Goal: Browse casually: Explore the website without a specific task or goal

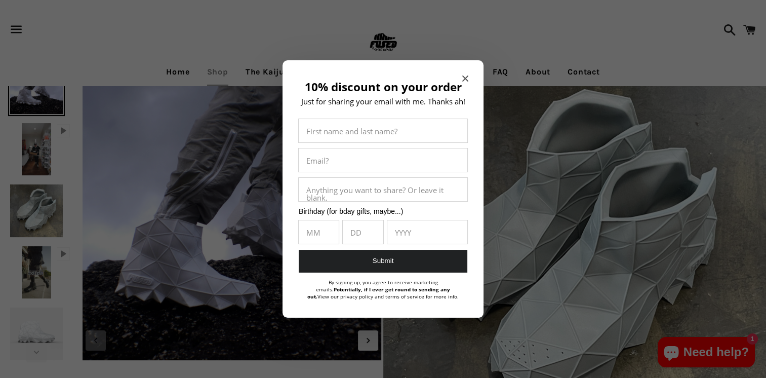
click at [462, 75] on icon "Close modal" at bounding box center [465, 78] width 6 height 6
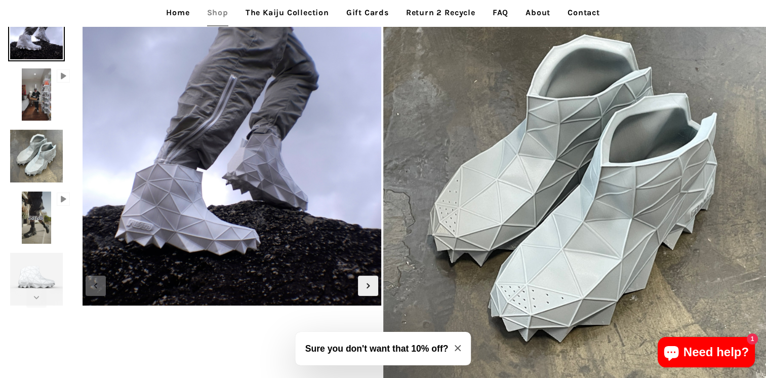
scroll to position [51, 0]
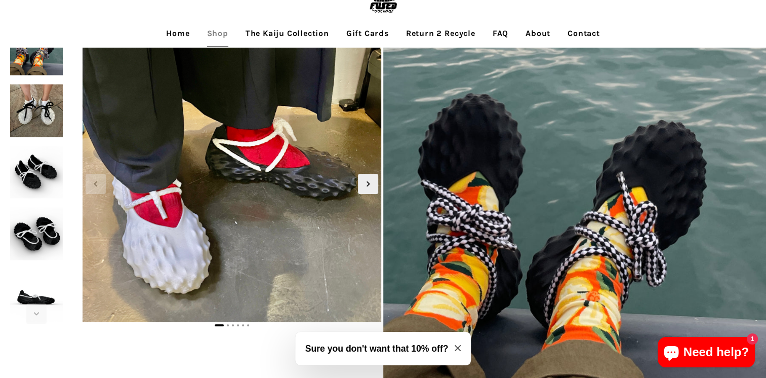
scroll to position [51, 0]
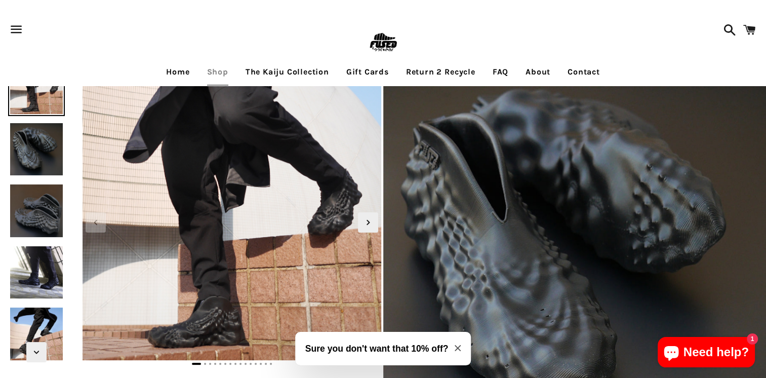
click at [26, 153] on img at bounding box center [36, 149] width 57 height 57
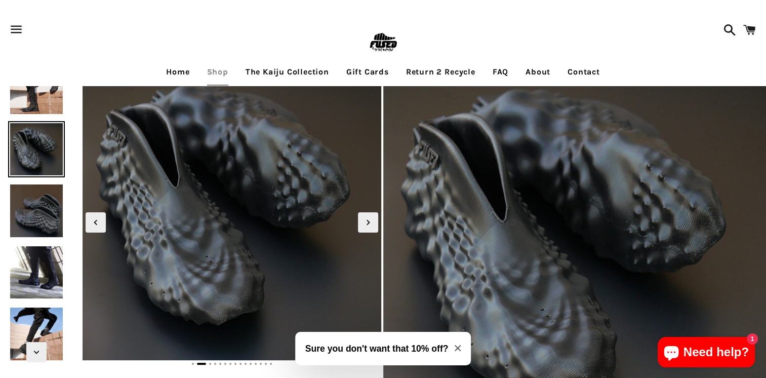
click at [47, 211] on img at bounding box center [36, 210] width 57 height 57
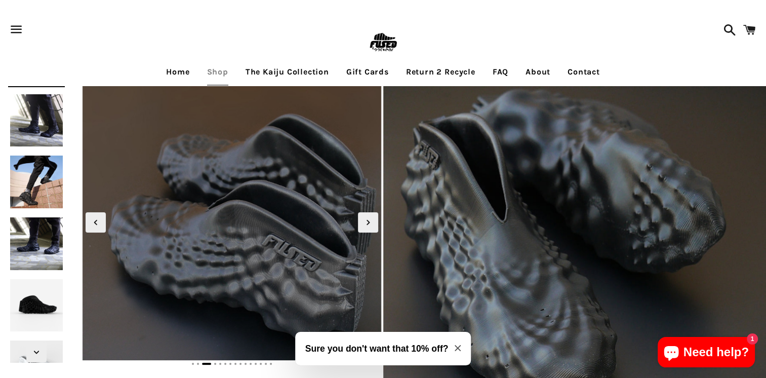
click at [44, 197] on img at bounding box center [36, 181] width 57 height 57
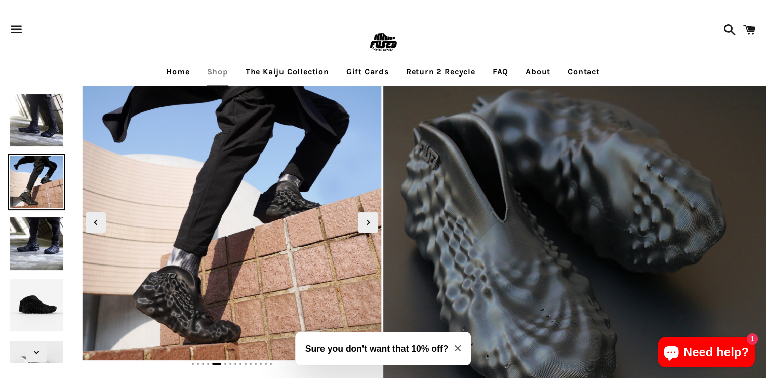
click at [41, 254] on img at bounding box center [36, 243] width 57 height 57
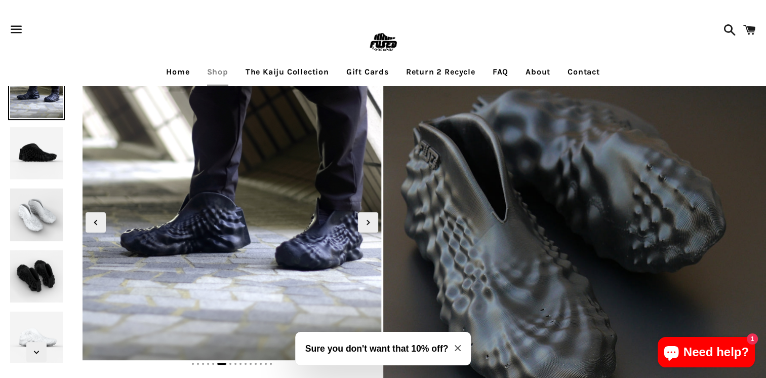
click at [39, 249] on img at bounding box center [36, 276] width 57 height 57
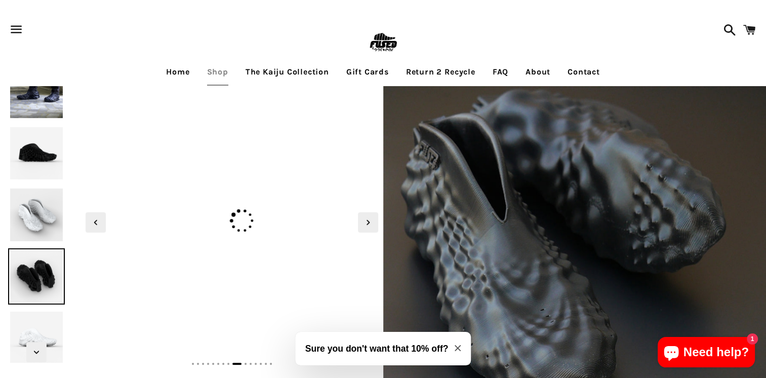
click at [36, 232] on img at bounding box center [36, 214] width 57 height 57
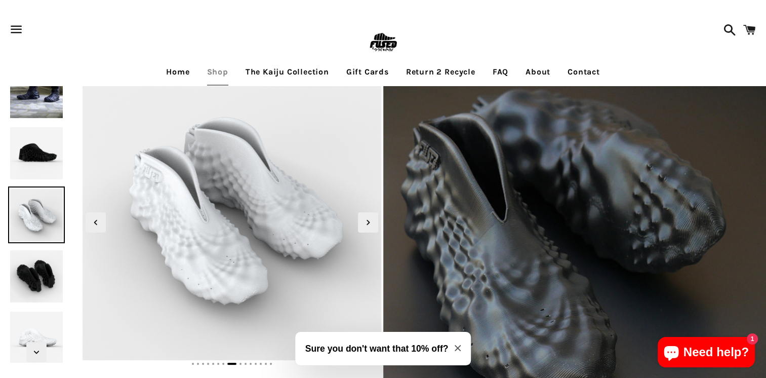
click at [47, 268] on img at bounding box center [36, 276] width 57 height 57
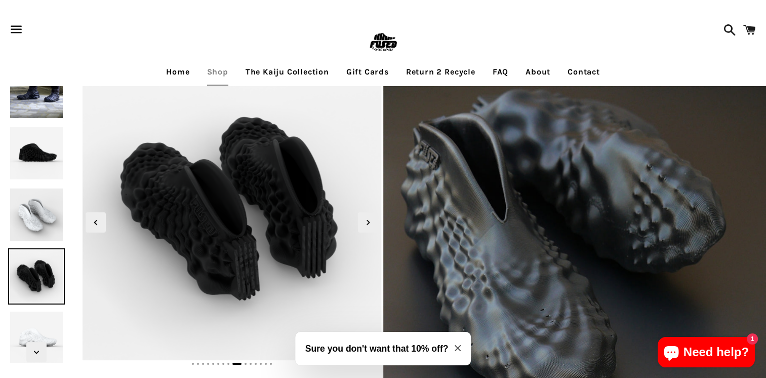
click at [47, 329] on img at bounding box center [36, 337] width 57 height 57
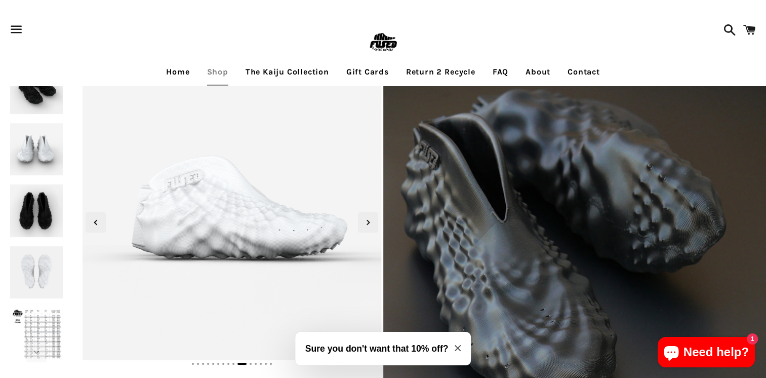
click at [24, 210] on img at bounding box center [36, 210] width 57 height 57
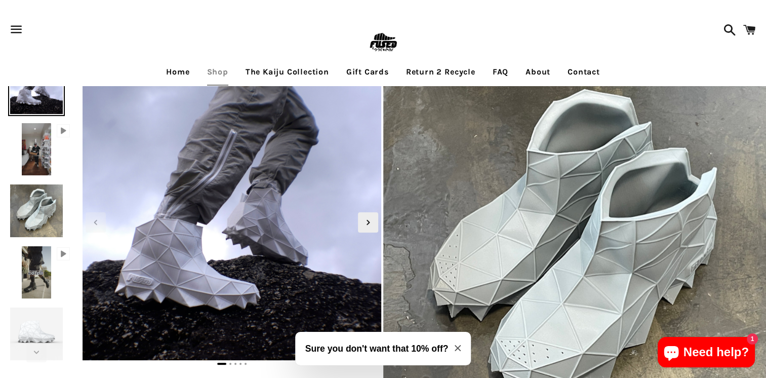
click at [24, 278] on img at bounding box center [36, 272] width 33 height 57
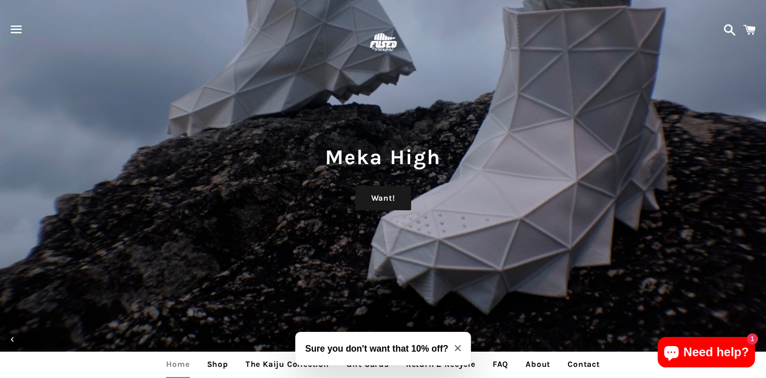
click at [217, 361] on link "Shop" at bounding box center [217, 363] width 36 height 25
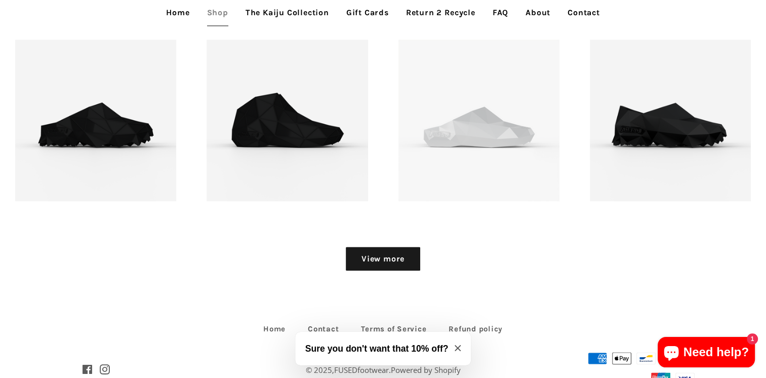
scroll to position [1266, 0]
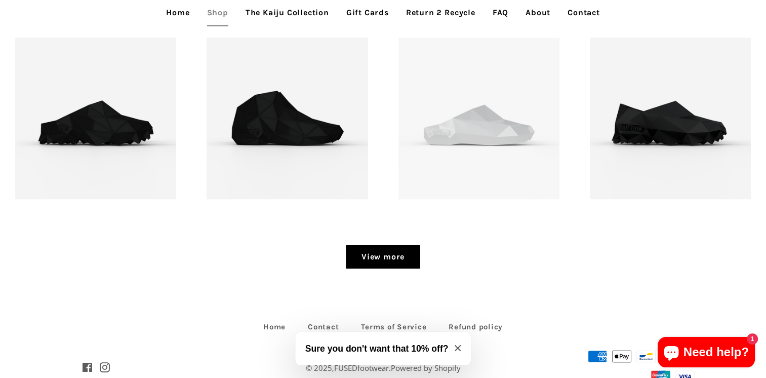
click at [369, 254] on link "View more" at bounding box center [383, 257] width 74 height 24
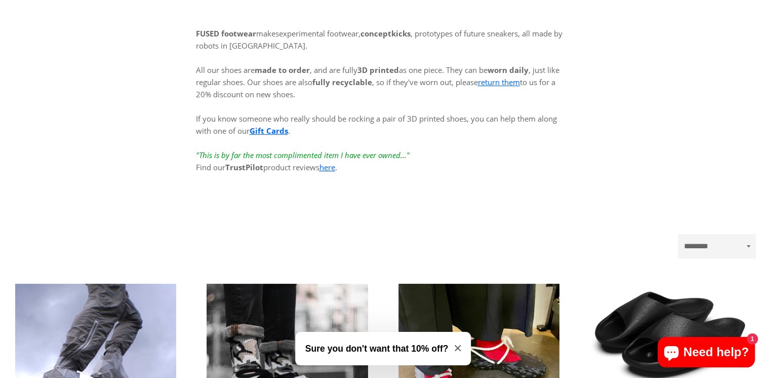
scroll to position [0, 0]
